Goal: Information Seeking & Learning: Learn about a topic

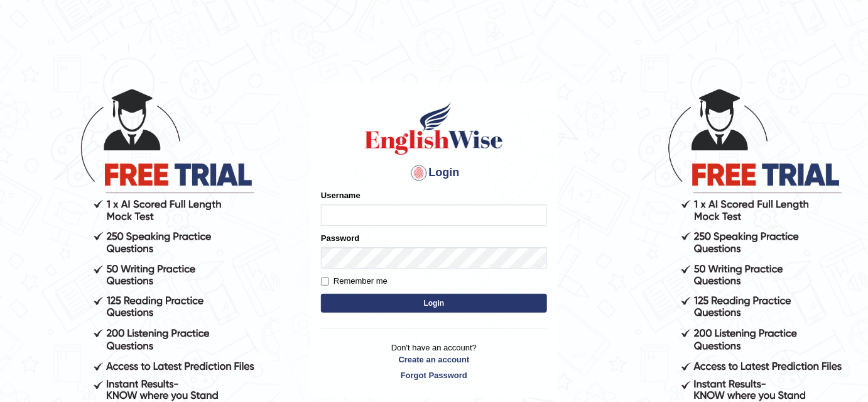
type input "bhuvaneswari_parramatta"
click at [435, 297] on button "Login" at bounding box center [434, 302] width 226 height 19
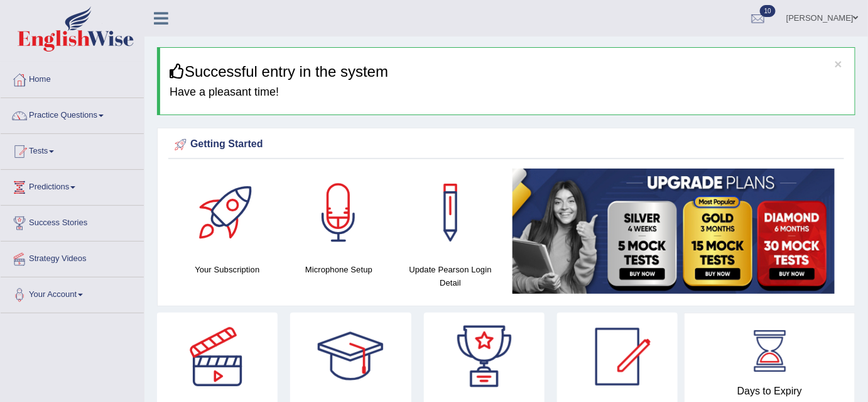
click at [109, 115] on link "Practice Questions" at bounding box center [72, 113] width 143 height 31
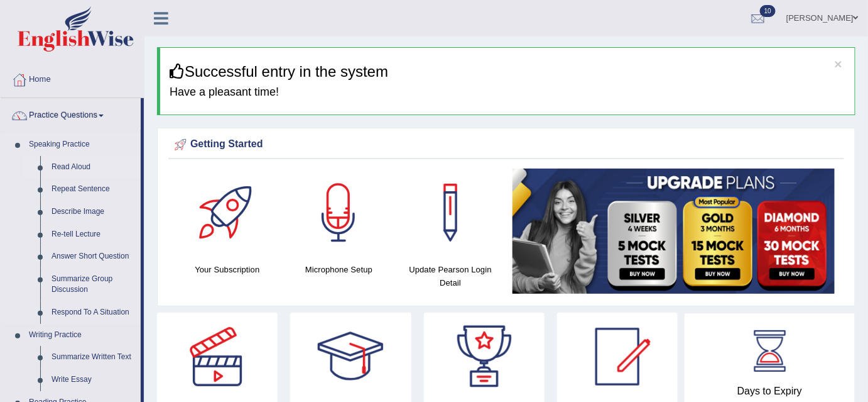
click at [68, 165] on link "Read Aloud" at bounding box center [93, 167] width 95 height 23
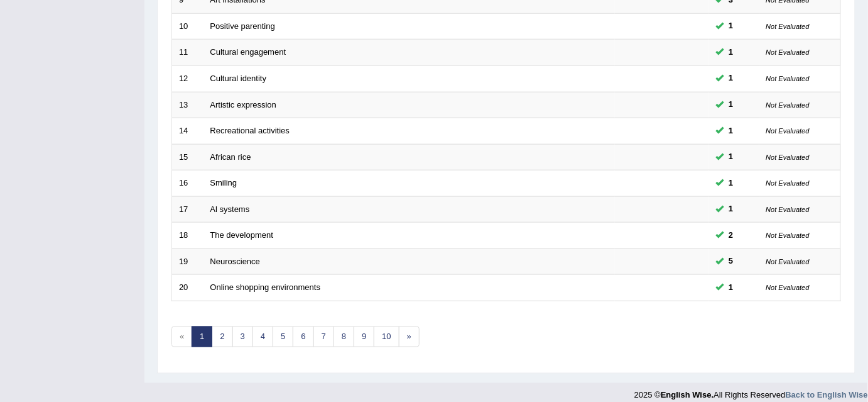
scroll to position [425, 0]
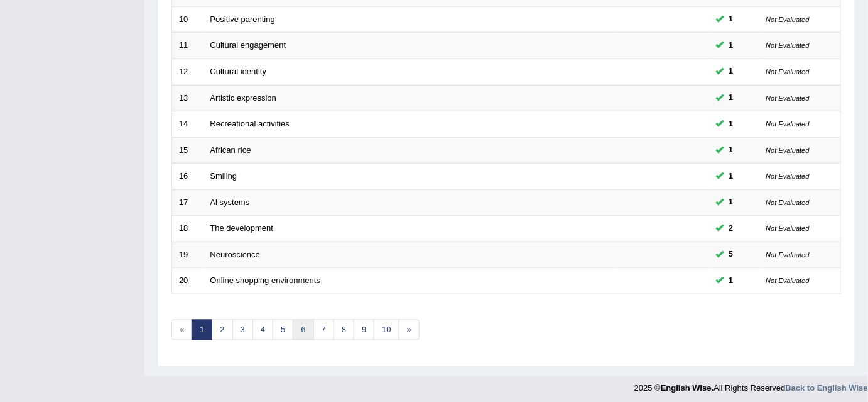
click at [303, 324] on link "6" at bounding box center [303, 329] width 21 height 21
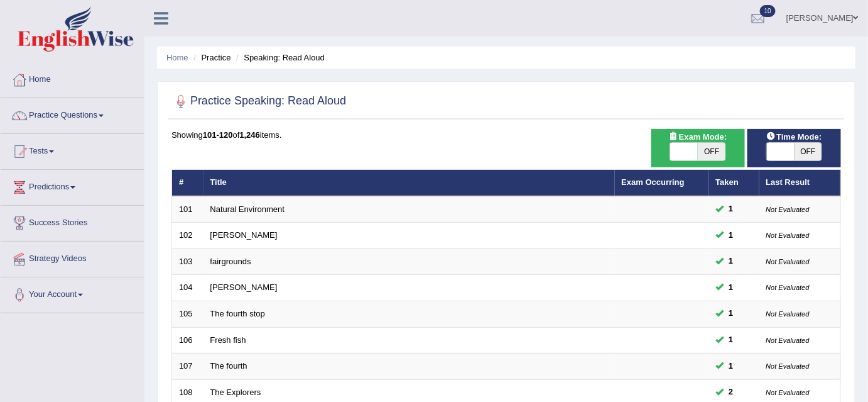
scroll to position [425, 0]
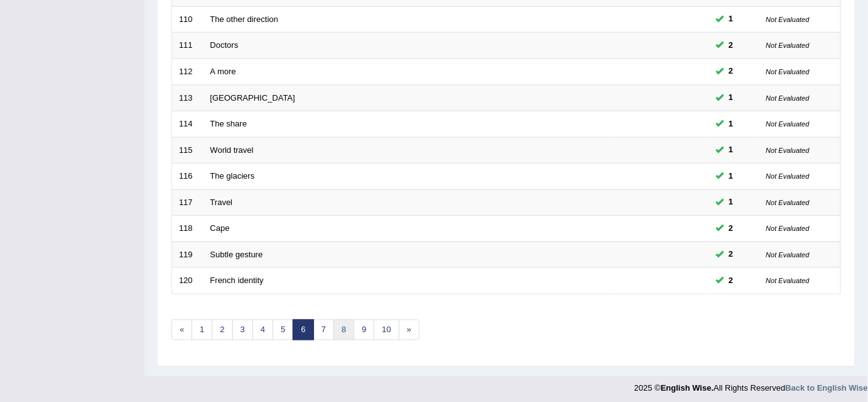
click at [336, 322] on link "8" at bounding box center [344, 329] width 21 height 21
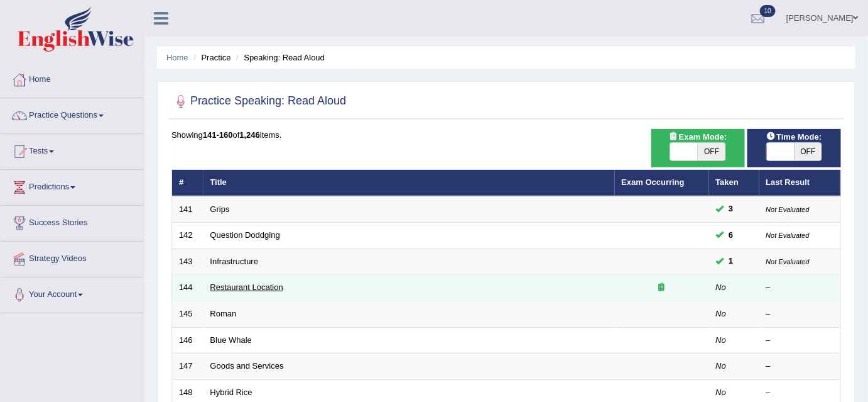
click at [266, 282] on link "Restaurant Location" at bounding box center [246, 286] width 73 height 9
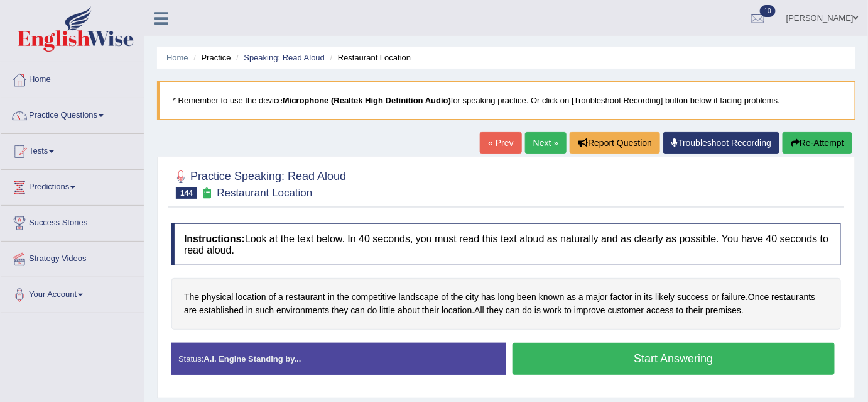
click at [623, 353] on button "Start Answering" at bounding box center [674, 358] width 322 height 32
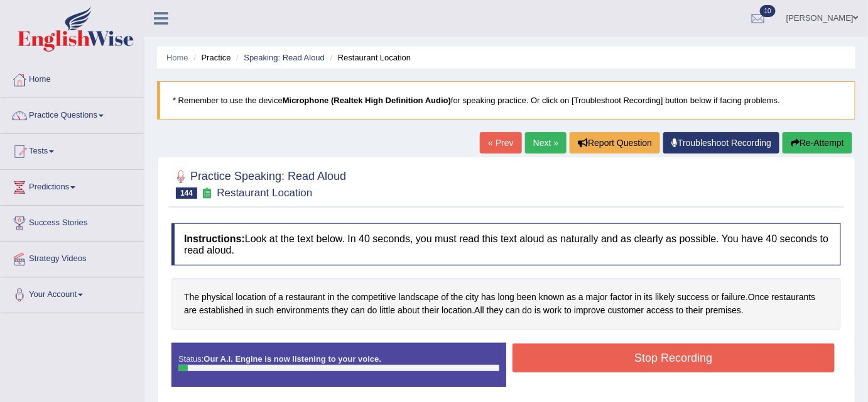
click at [623, 353] on button "Stop Recording" at bounding box center [674, 357] width 322 height 29
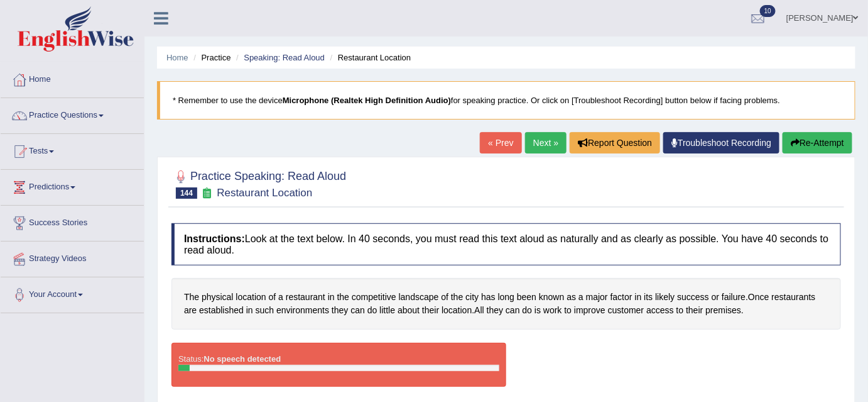
click at [796, 140] on icon "button" at bounding box center [795, 142] width 9 height 9
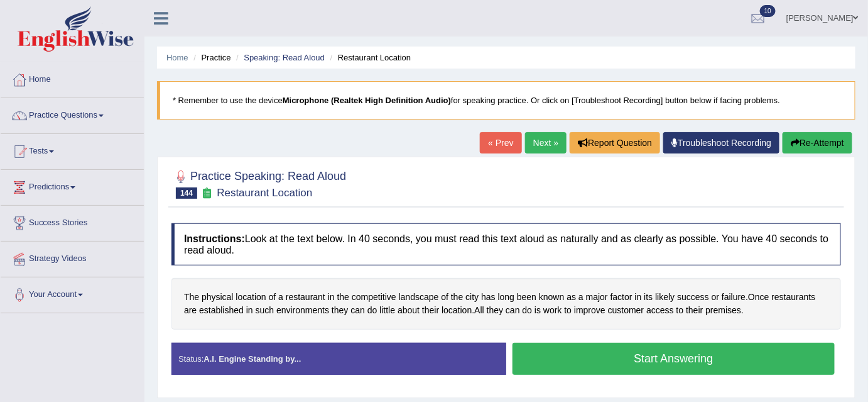
click at [652, 349] on button "Start Answering" at bounding box center [674, 358] width 322 height 32
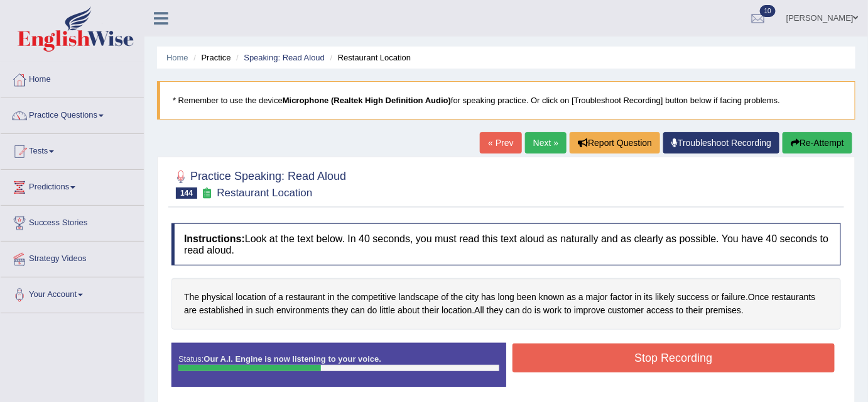
click at [652, 349] on button "Stop Recording" at bounding box center [674, 357] width 322 height 29
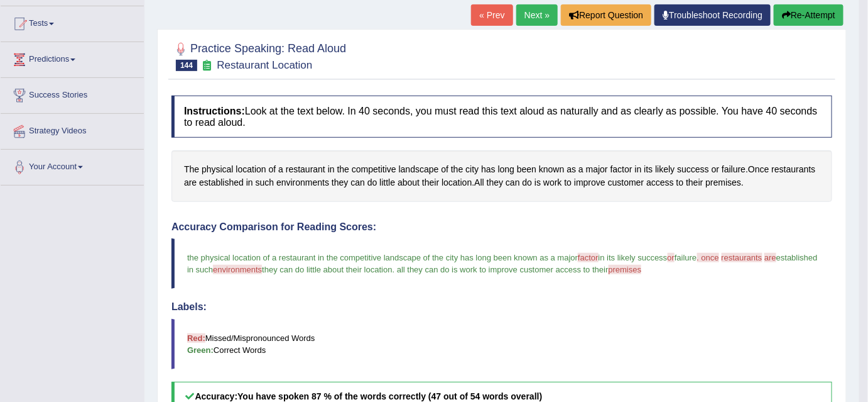
scroll to position [102, 0]
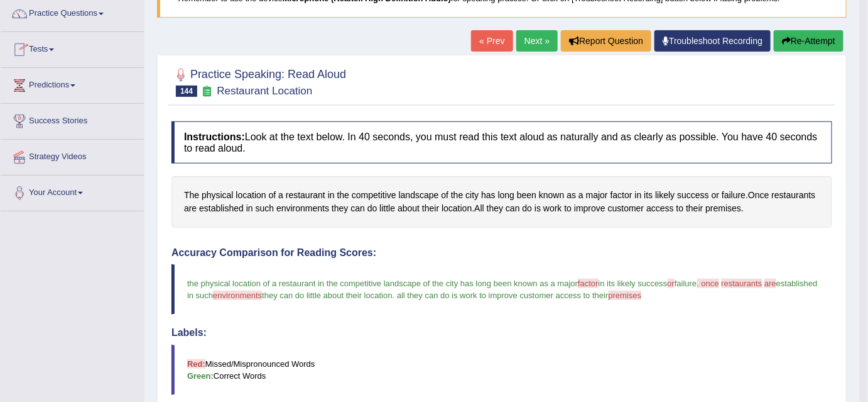
click at [104, 16] on link "Practice Questions" at bounding box center [72, 11] width 143 height 31
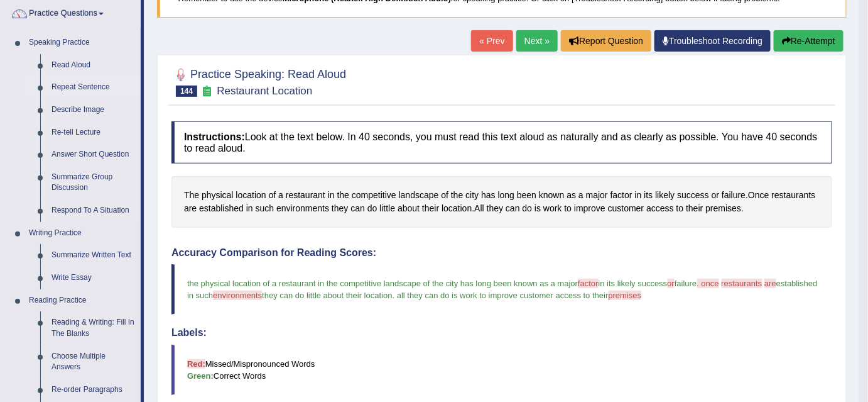
click at [82, 87] on link "Repeat Sentence" at bounding box center [93, 87] width 95 height 23
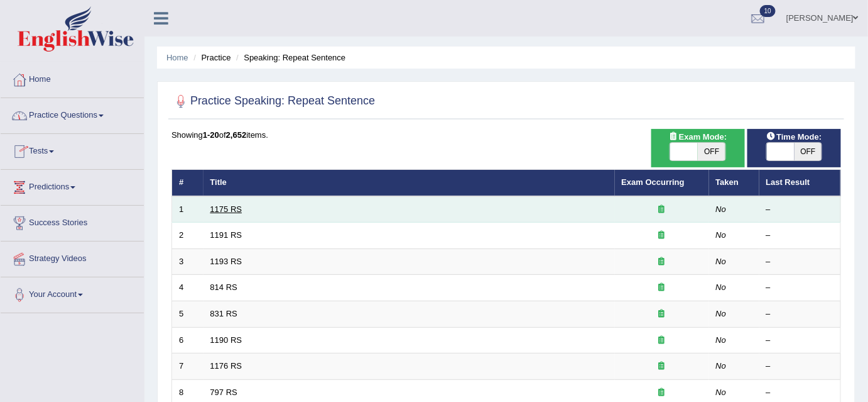
click at [227, 207] on link "1175 RS" at bounding box center [226, 208] width 32 height 9
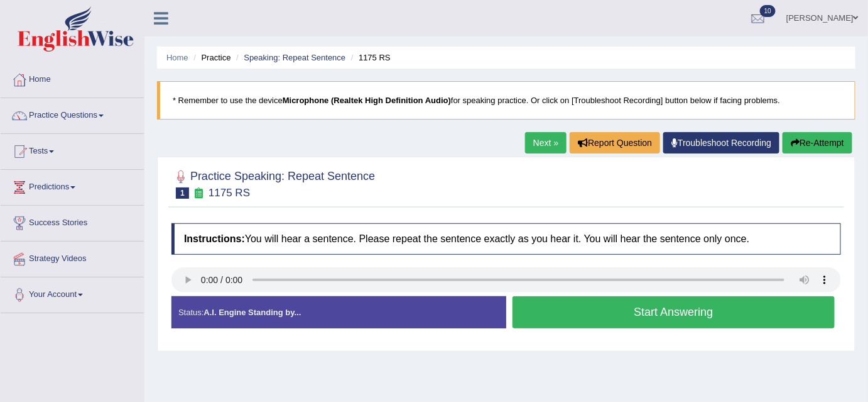
click at [576, 310] on button "Start Answering" at bounding box center [674, 312] width 322 height 32
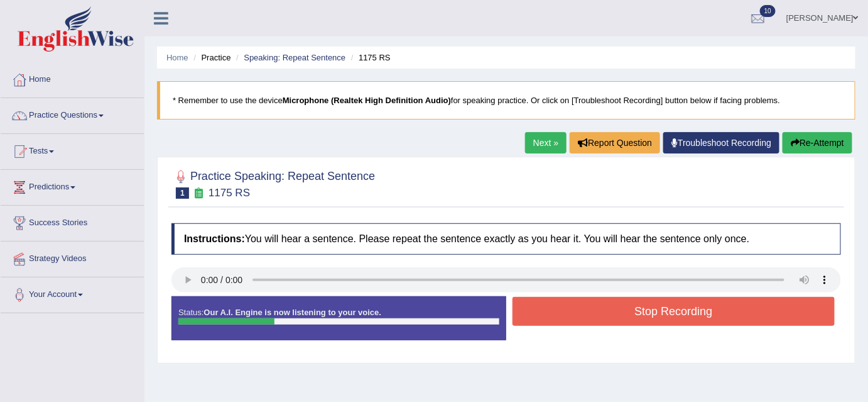
click at [576, 310] on button "Stop Recording" at bounding box center [674, 311] width 322 height 29
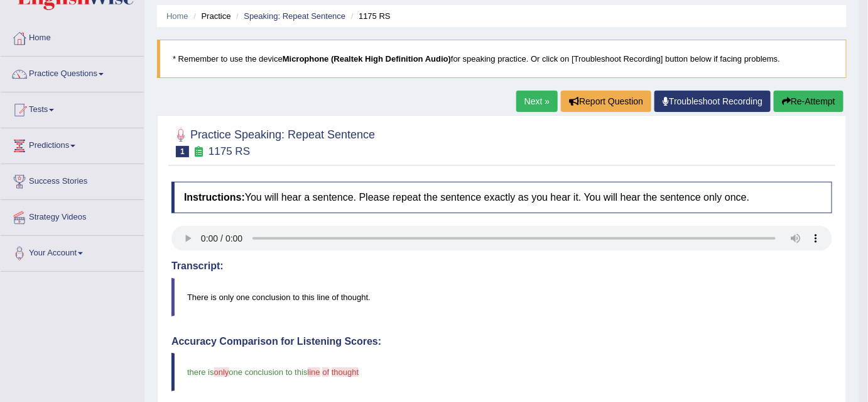
scroll to position [40, 0]
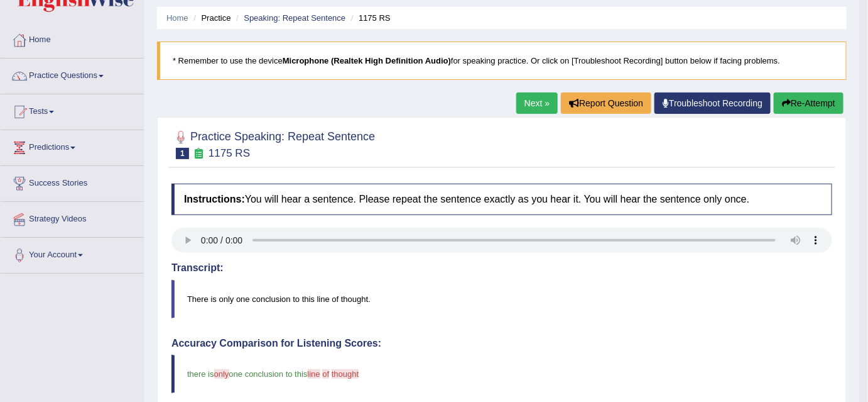
click at [528, 100] on link "Next »" at bounding box center [537, 102] width 41 height 21
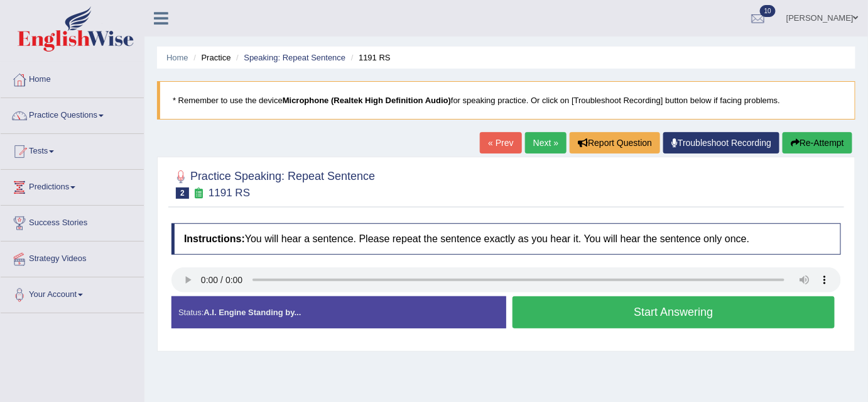
click at [605, 319] on button "Start Answering" at bounding box center [674, 312] width 322 height 32
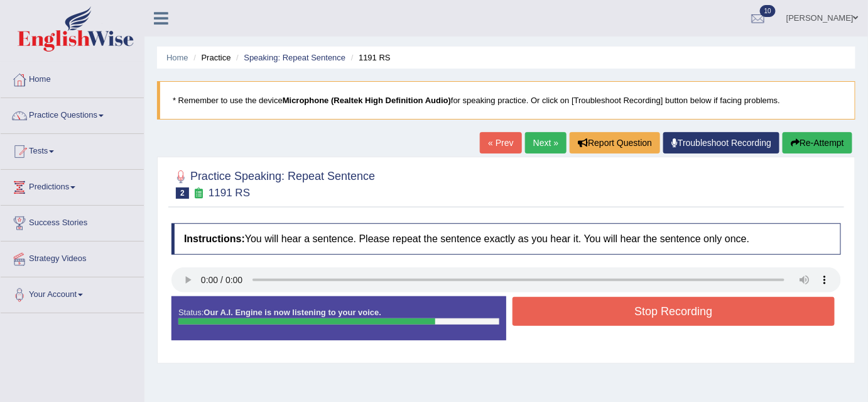
click at [605, 319] on button "Stop Recording" at bounding box center [674, 311] width 322 height 29
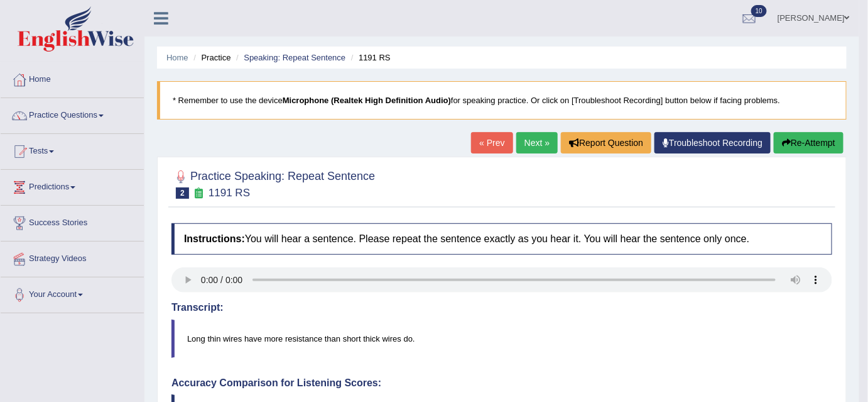
click at [533, 142] on link "Next »" at bounding box center [537, 142] width 41 height 21
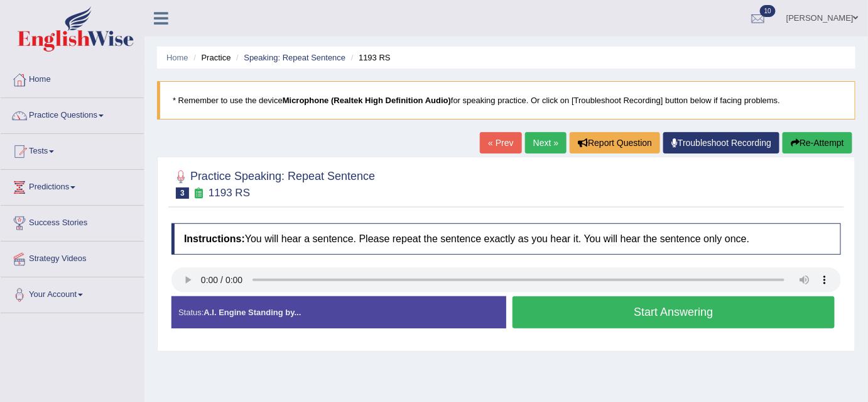
click at [553, 310] on button "Start Answering" at bounding box center [674, 312] width 322 height 32
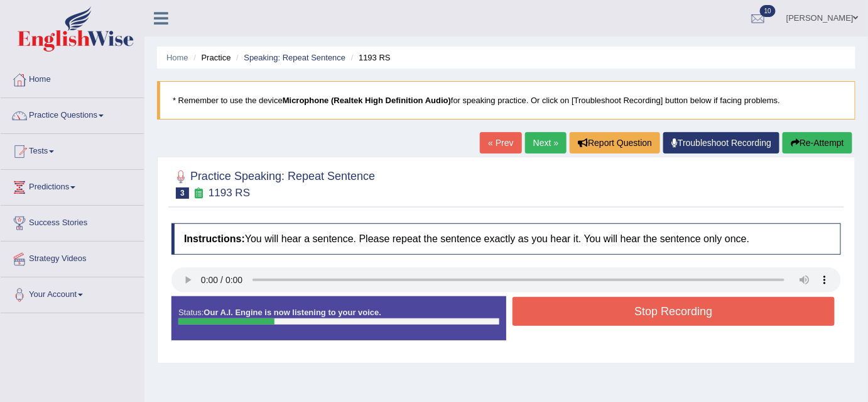
click at [553, 310] on button "Stop Recording" at bounding box center [674, 311] width 322 height 29
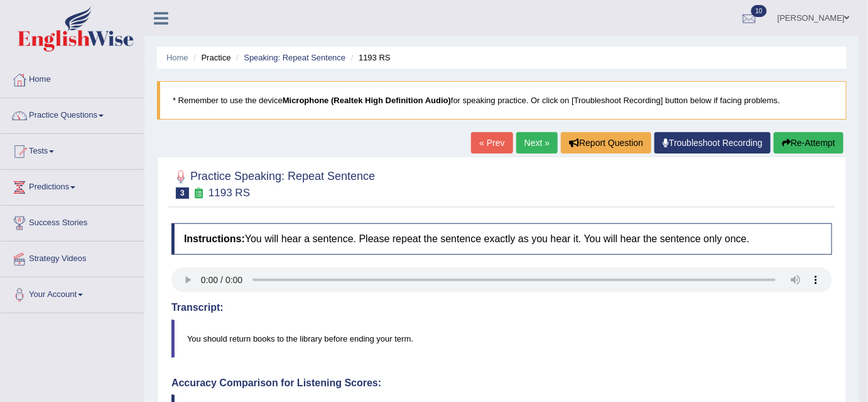
click at [537, 138] on link "Next »" at bounding box center [537, 142] width 41 height 21
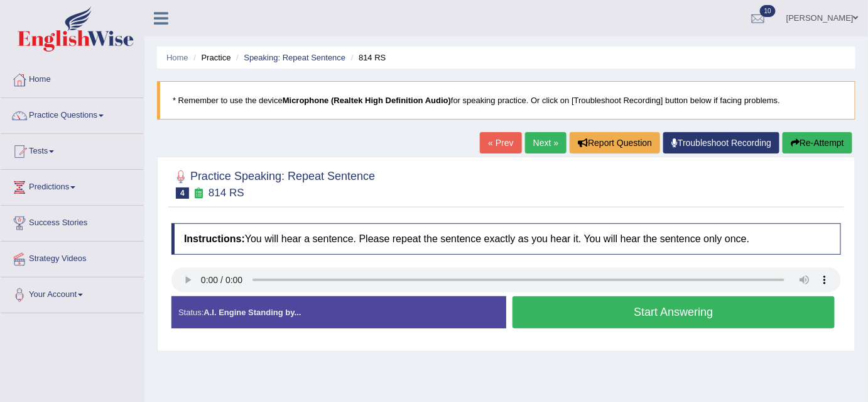
click at [542, 316] on button "Start Answering" at bounding box center [674, 312] width 322 height 32
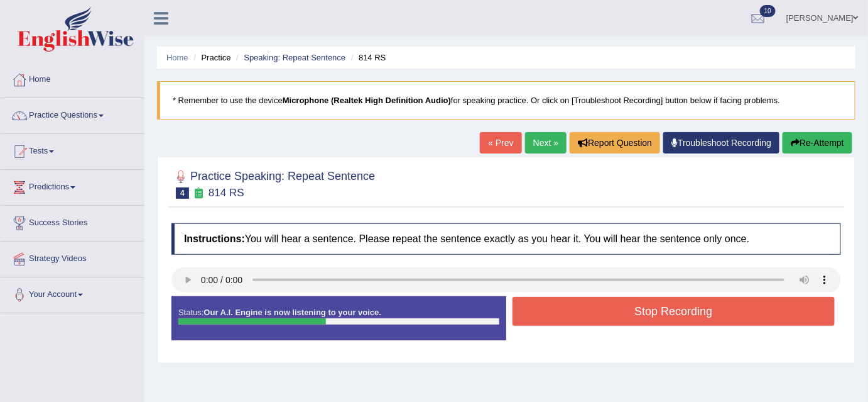
click at [542, 316] on button "Stop Recording" at bounding box center [674, 311] width 322 height 29
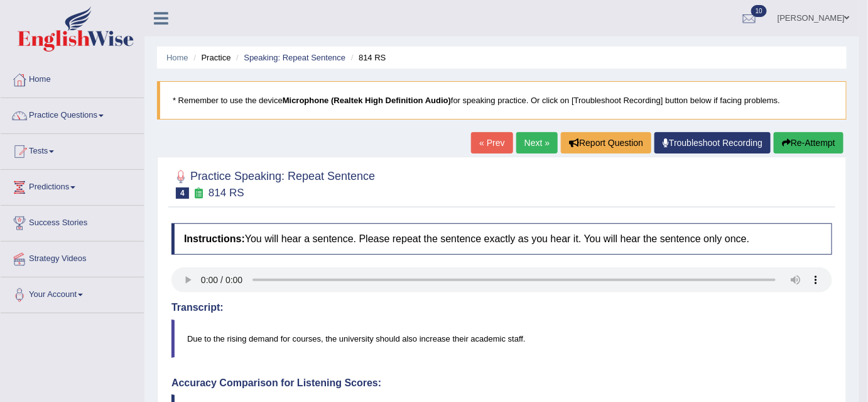
click at [517, 143] on link "Next »" at bounding box center [537, 142] width 41 height 21
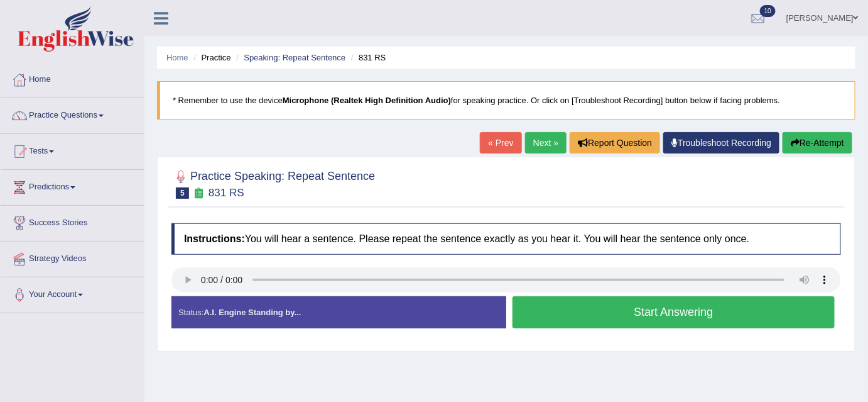
click at [544, 307] on button "Start Answering" at bounding box center [674, 312] width 322 height 32
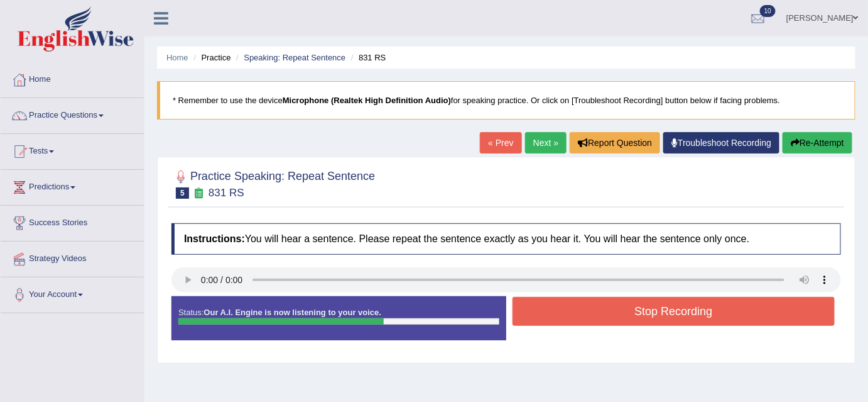
click at [544, 307] on button "Stop Recording" at bounding box center [674, 311] width 322 height 29
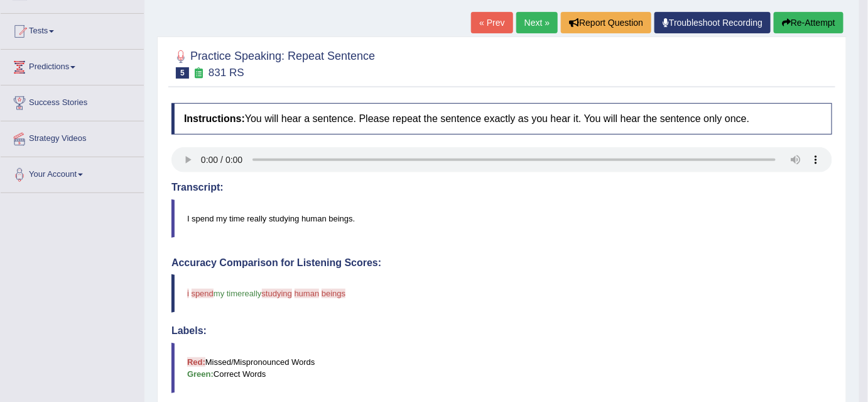
scroll to position [119, 0]
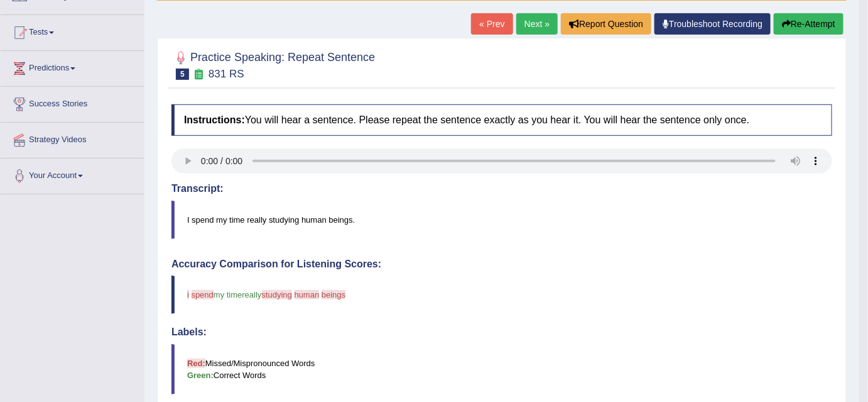
click at [539, 23] on link "Next »" at bounding box center [537, 23] width 41 height 21
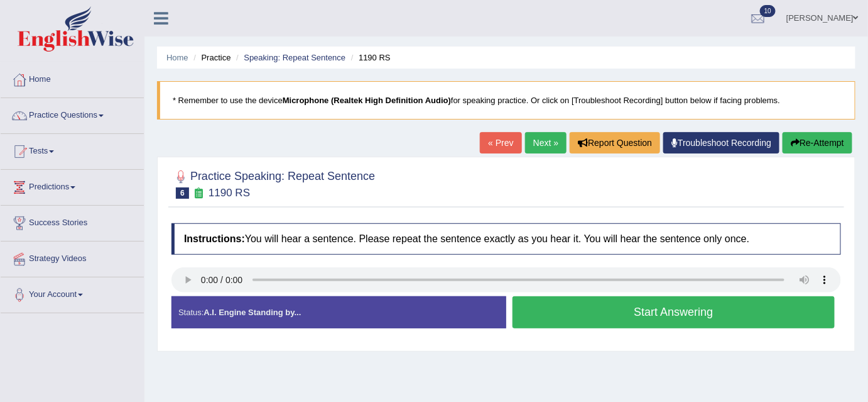
click at [616, 312] on button "Start Answering" at bounding box center [674, 312] width 322 height 32
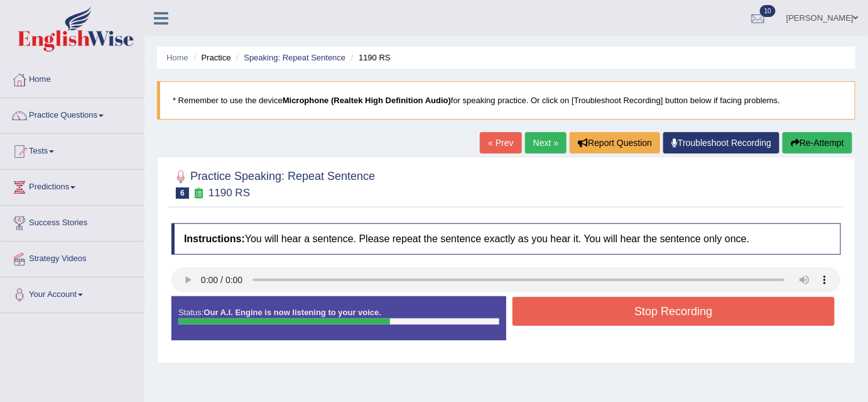
click at [616, 312] on button "Stop Recording" at bounding box center [674, 311] width 322 height 29
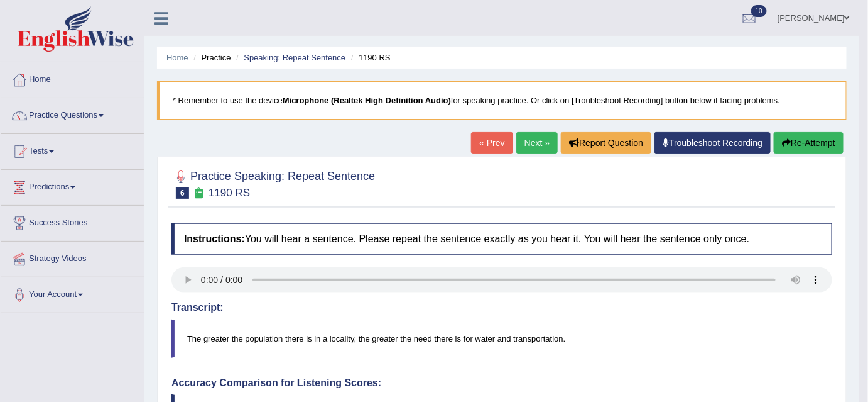
click at [534, 146] on link "Next »" at bounding box center [537, 142] width 41 height 21
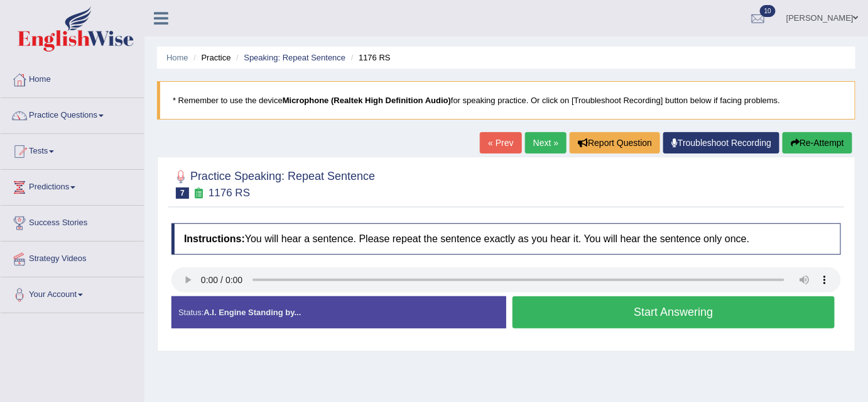
click at [537, 315] on button "Start Answering" at bounding box center [674, 312] width 322 height 32
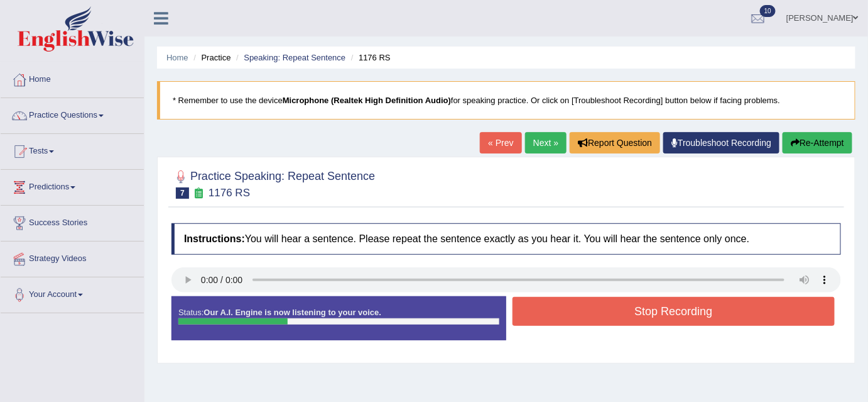
click at [537, 315] on button "Stop Recording" at bounding box center [674, 311] width 322 height 29
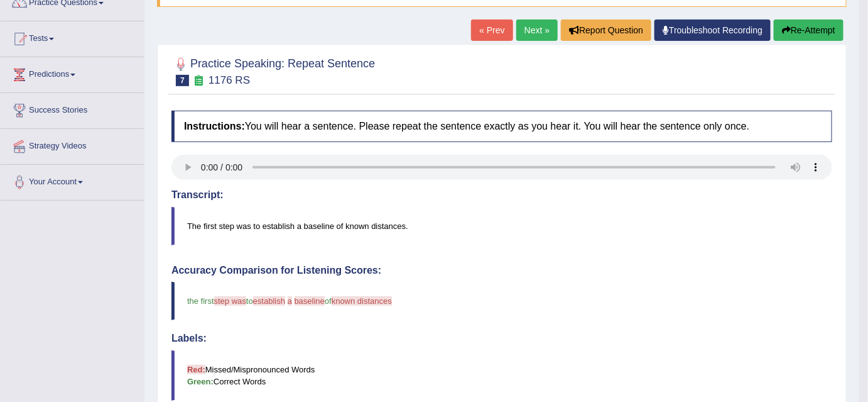
scroll to position [112, 0]
click at [526, 28] on link "Next »" at bounding box center [537, 30] width 41 height 21
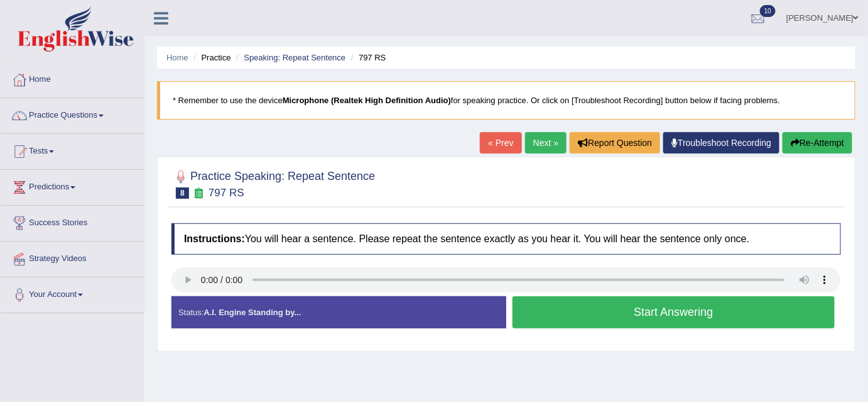
click at [539, 314] on button "Start Answering" at bounding box center [674, 312] width 322 height 32
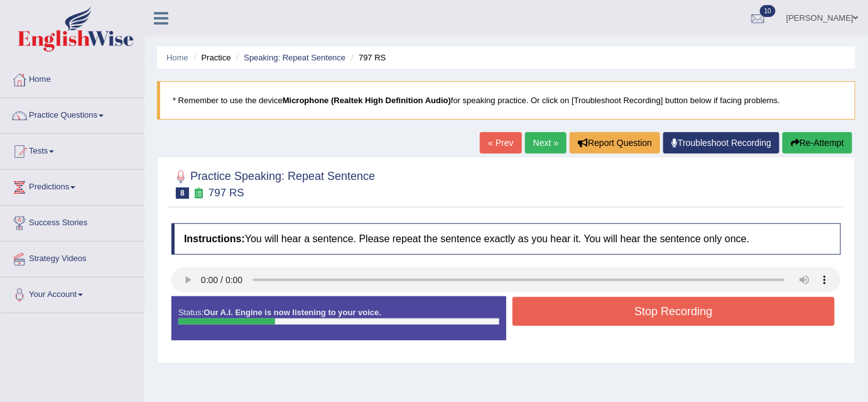
click at [539, 314] on button "Stop Recording" at bounding box center [674, 311] width 322 height 29
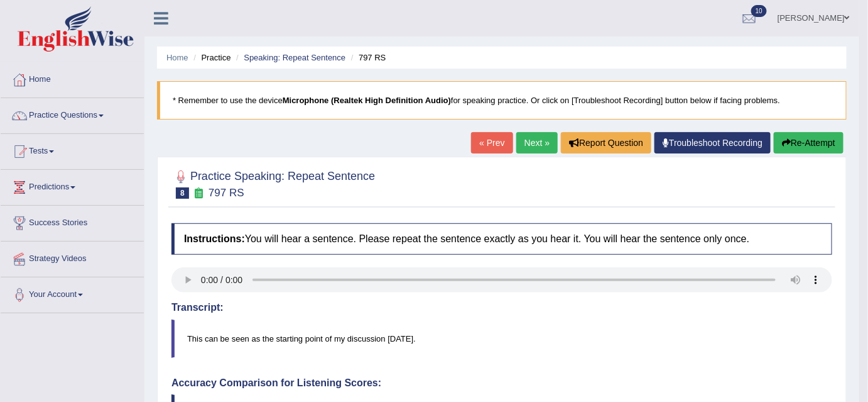
click at [533, 142] on link "Next »" at bounding box center [537, 142] width 41 height 21
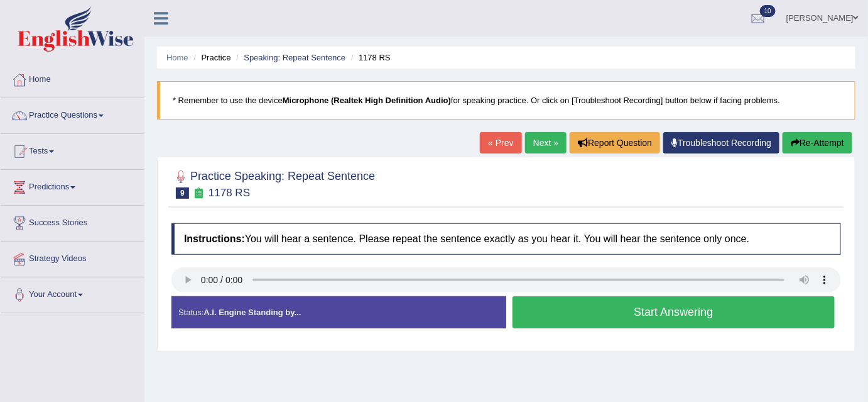
click at [543, 317] on button "Start Answering" at bounding box center [674, 312] width 322 height 32
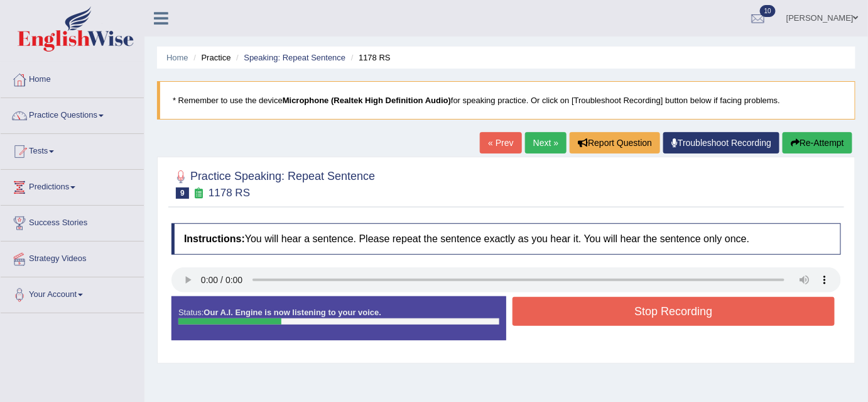
click at [543, 317] on button "Stop Recording" at bounding box center [674, 311] width 322 height 29
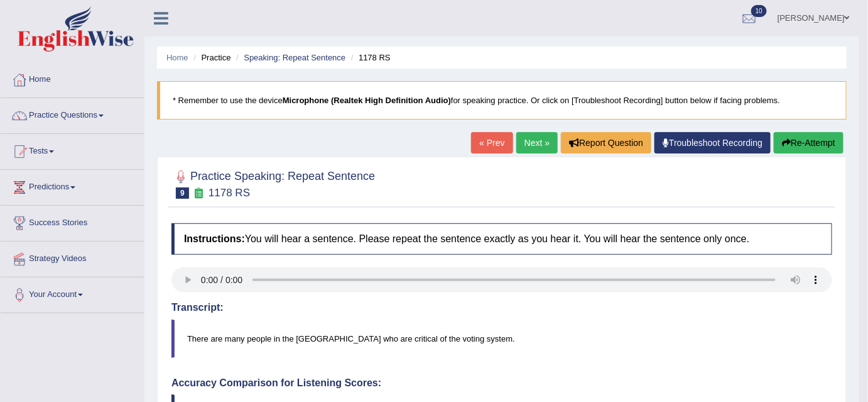
click at [540, 139] on link "Next »" at bounding box center [537, 142] width 41 height 21
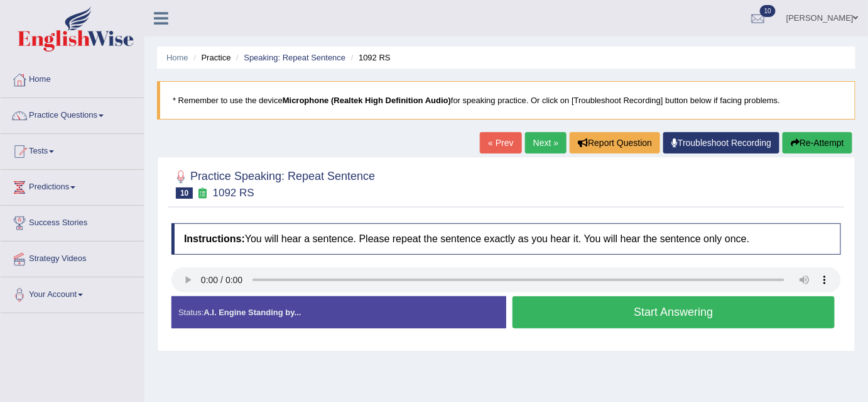
click at [538, 307] on button "Start Answering" at bounding box center [674, 312] width 322 height 32
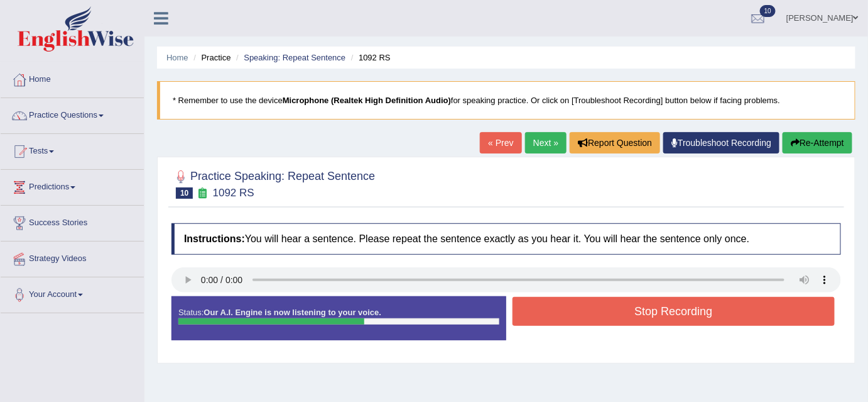
click at [538, 307] on button "Stop Recording" at bounding box center [674, 311] width 322 height 29
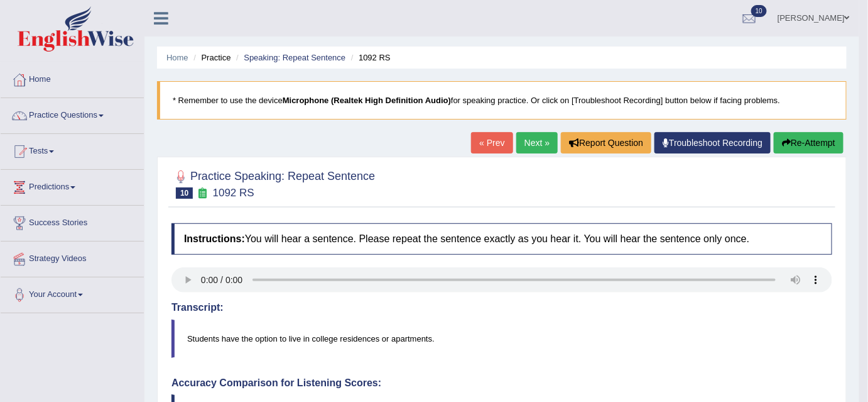
drag, startPoint x: 726, startPoint y: 241, endPoint x: 870, endPoint y: 134, distance: 179.2
click at [868, 134] on html "Toggle navigation Home Practice Questions Speaking Practice Read Aloud Repeat S…" at bounding box center [434, 201] width 868 height 402
click at [537, 142] on link "Next »" at bounding box center [537, 142] width 41 height 21
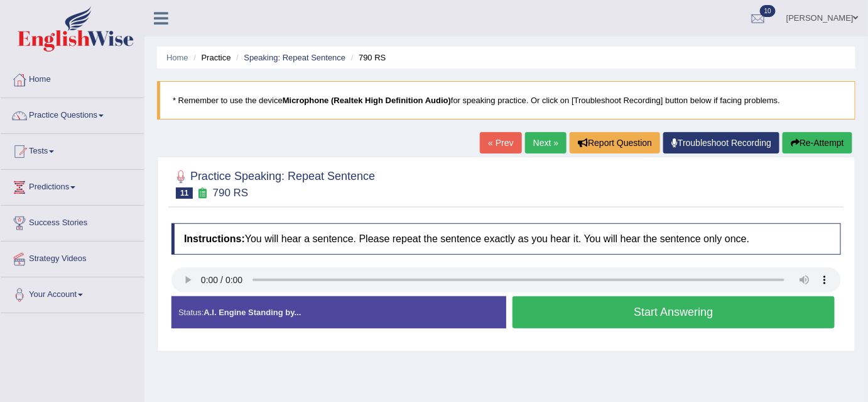
click at [523, 309] on button "Start Answering" at bounding box center [674, 312] width 322 height 32
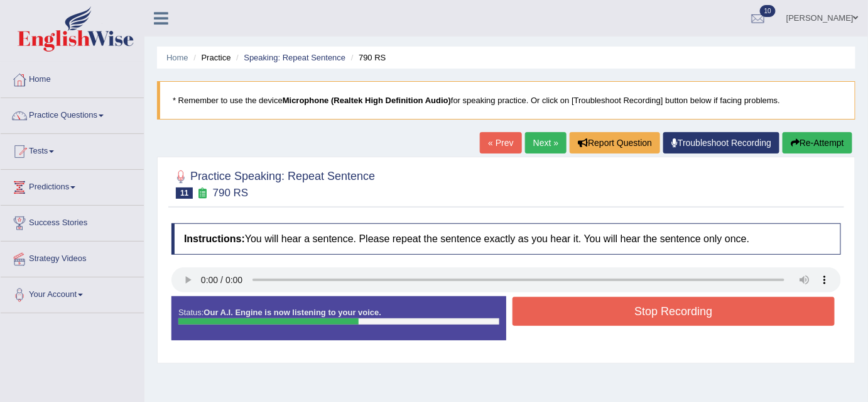
click at [523, 309] on button "Stop Recording" at bounding box center [674, 311] width 322 height 29
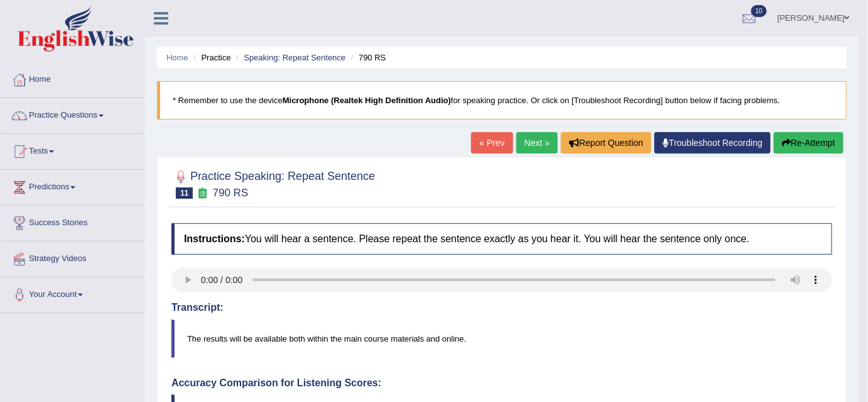
click at [538, 136] on link "Next »" at bounding box center [537, 142] width 41 height 21
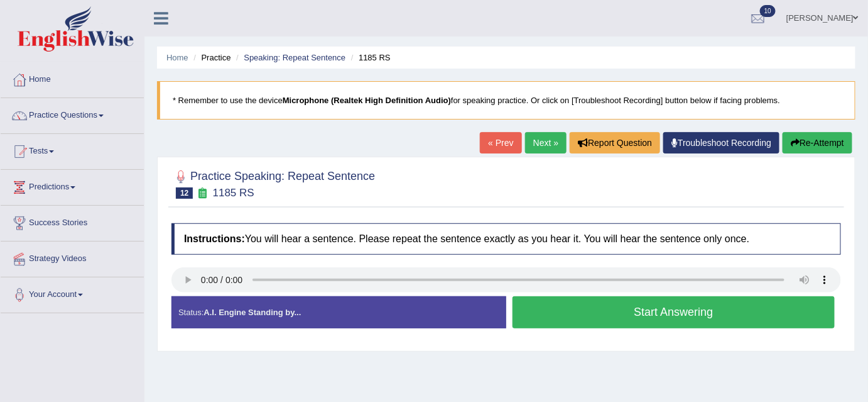
click at [526, 306] on button "Start Answering" at bounding box center [674, 312] width 322 height 32
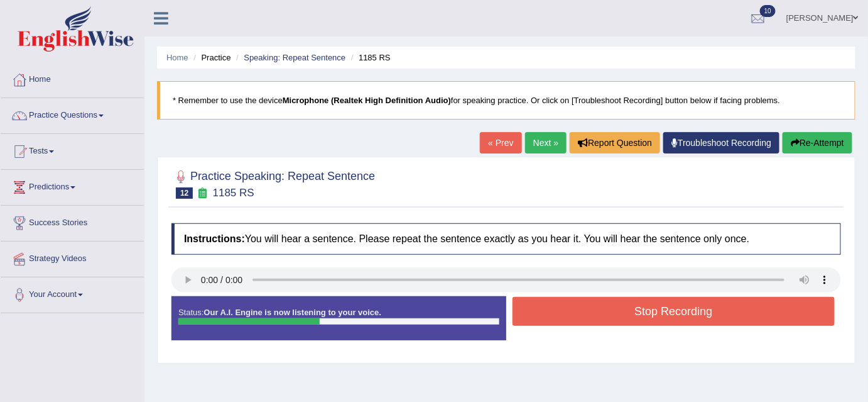
click at [530, 308] on button "Stop Recording" at bounding box center [674, 311] width 322 height 29
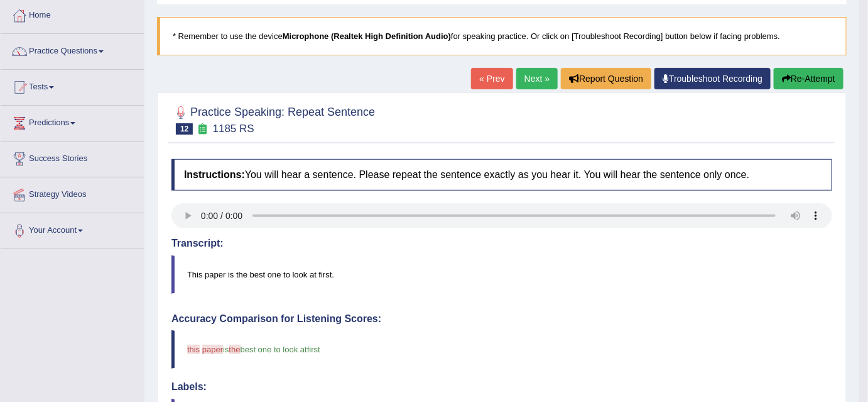
scroll to position [62, 0]
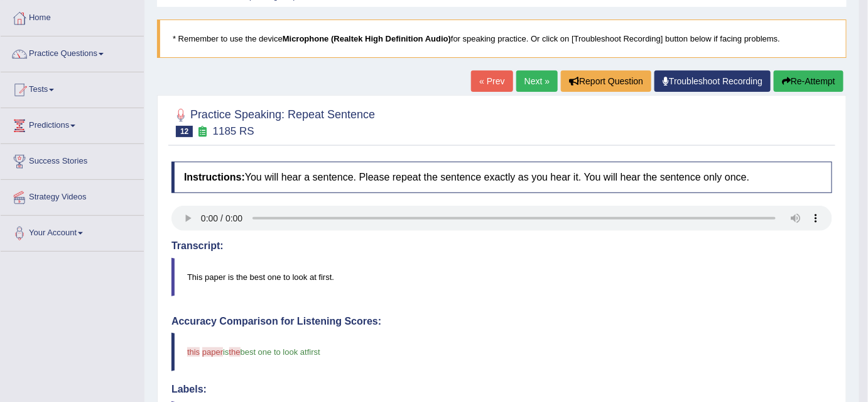
click at [530, 86] on link "Next »" at bounding box center [537, 80] width 41 height 21
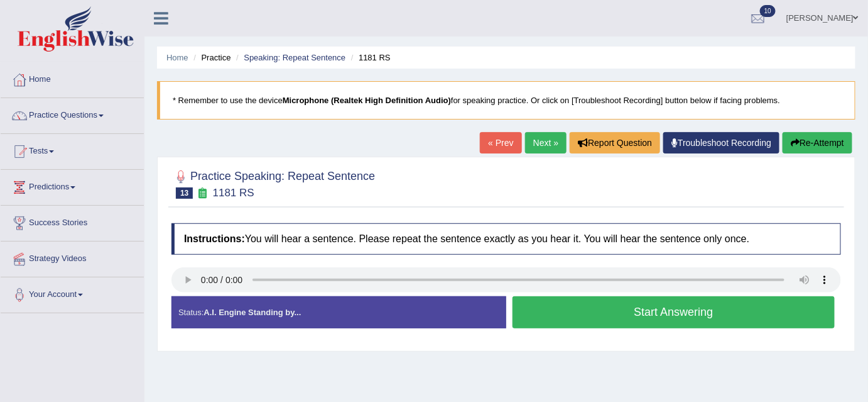
click at [599, 307] on button "Start Answering" at bounding box center [674, 312] width 322 height 32
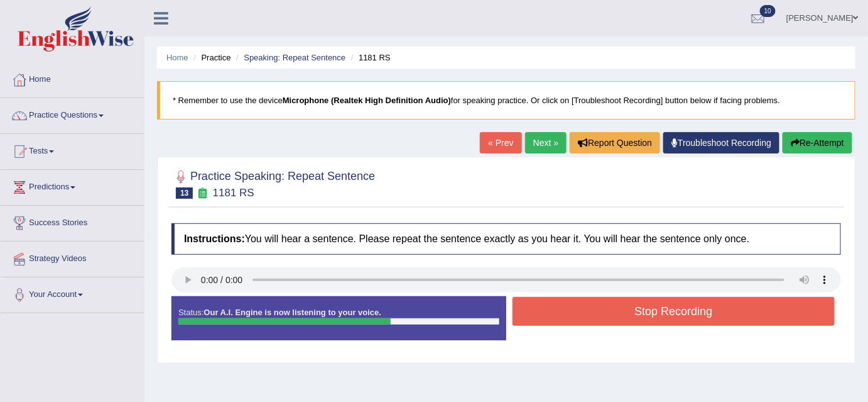
click at [599, 307] on button "Stop Recording" at bounding box center [674, 311] width 322 height 29
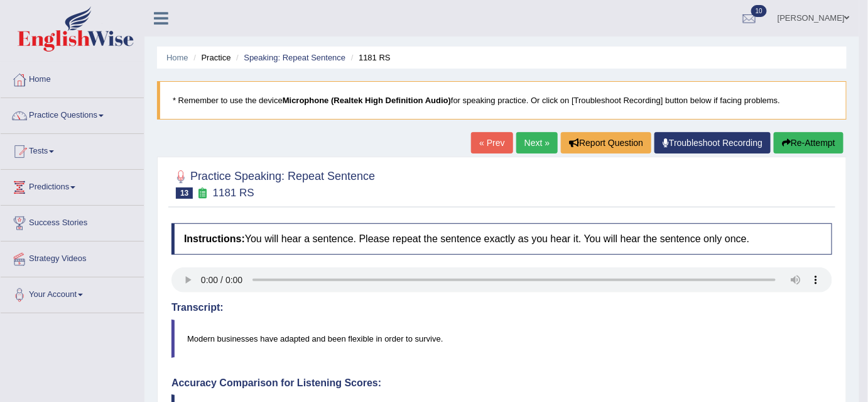
click at [517, 140] on link "Next »" at bounding box center [537, 142] width 41 height 21
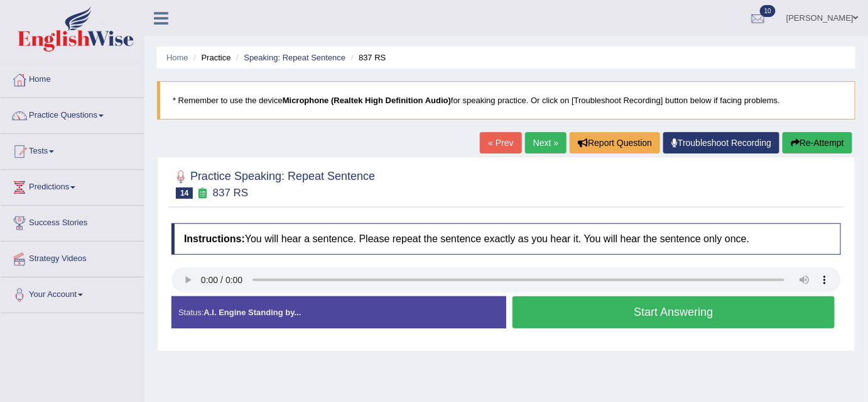
click at [566, 310] on button "Start Answering" at bounding box center [674, 312] width 322 height 32
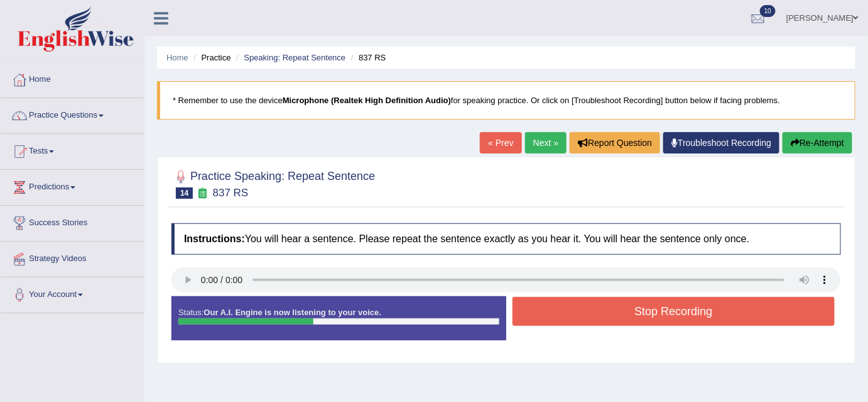
click at [566, 310] on button "Stop Recording" at bounding box center [674, 311] width 322 height 29
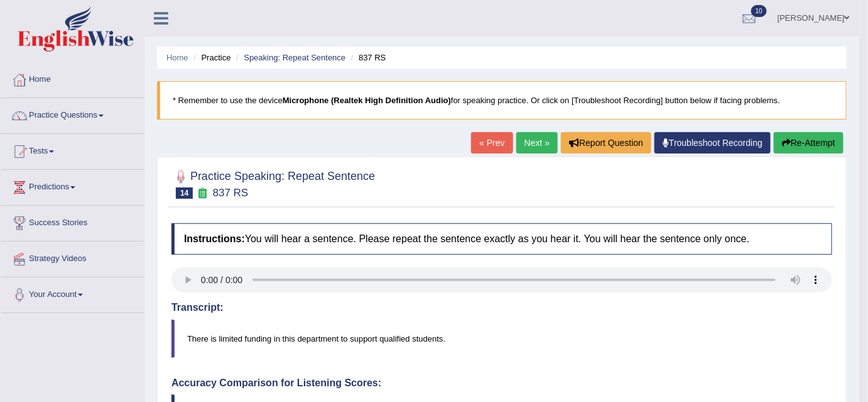
click at [528, 116] on div "Home Practice Speaking: Repeat Sentence 837 RS * Remember to use the device Mic…" at bounding box center [502, 409] width 715 height 818
click at [525, 144] on link "Next »" at bounding box center [537, 142] width 41 height 21
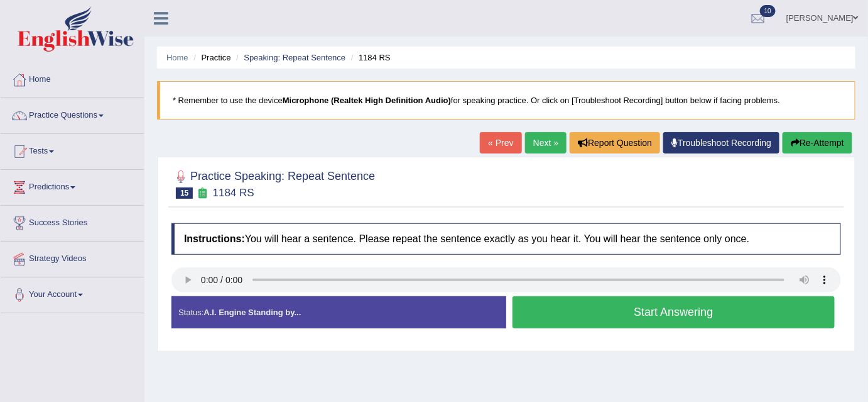
click at [551, 308] on button "Start Answering" at bounding box center [674, 312] width 322 height 32
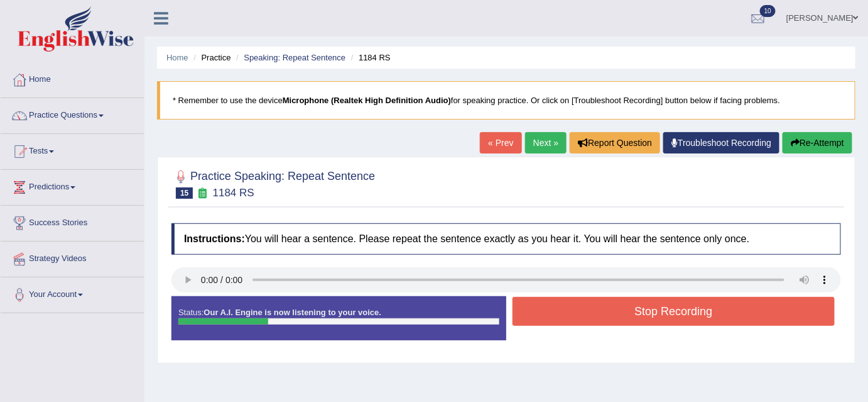
click at [551, 308] on button "Stop Recording" at bounding box center [674, 311] width 322 height 29
